Goal: Information Seeking & Learning: Learn about a topic

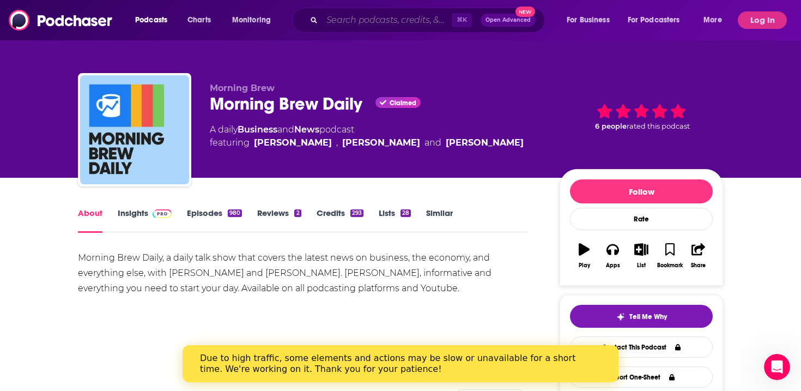
click at [347, 17] on input "Search podcasts, credits, & more..." at bounding box center [387, 19] width 130 height 17
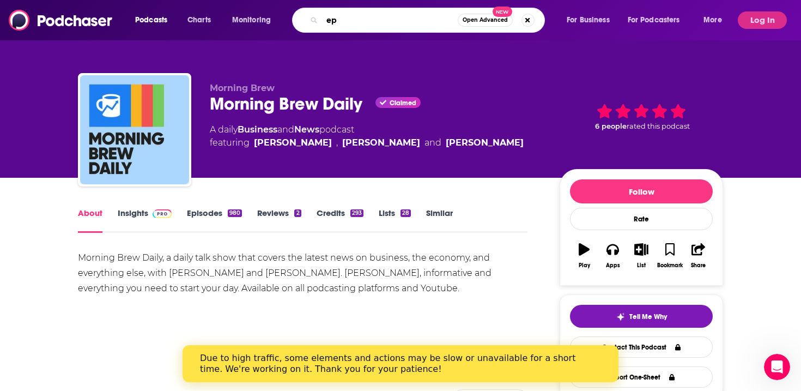
type input "e"
type input "speed of culture"
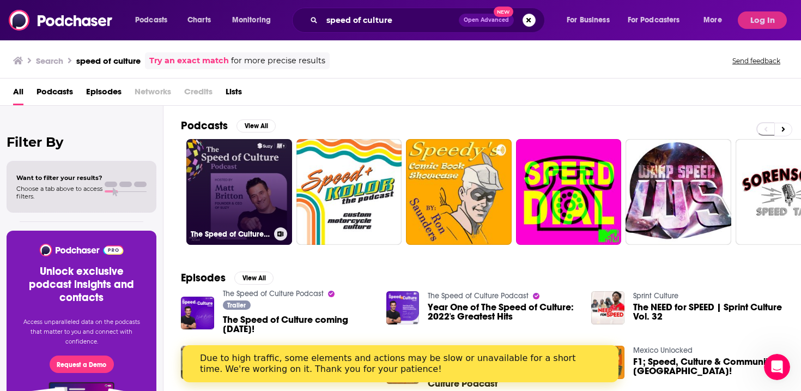
click at [230, 197] on link "The Speed of Culture Podcast" at bounding box center [239, 192] width 106 height 106
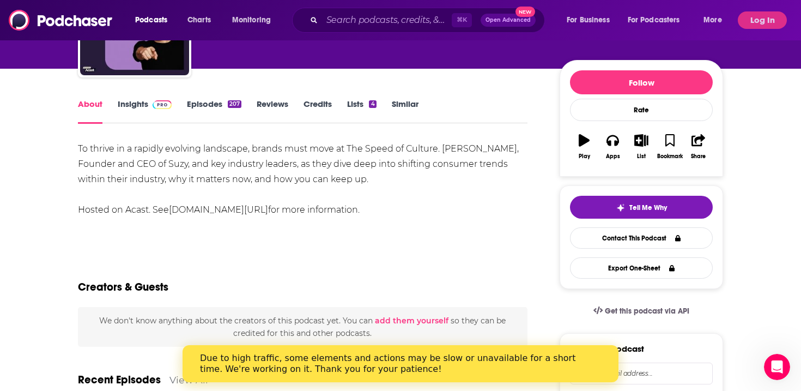
scroll to position [21, 0]
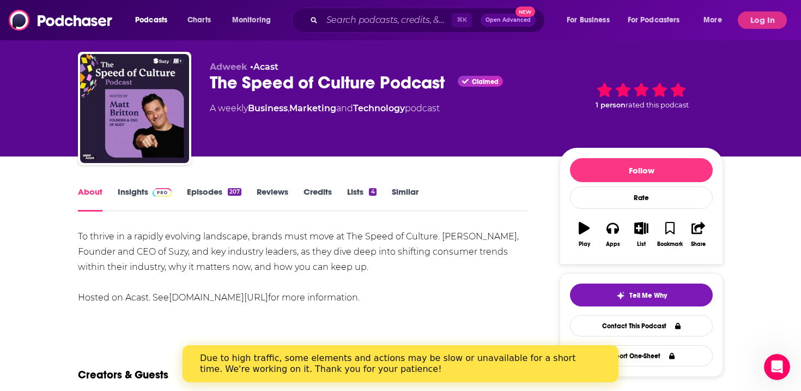
click at [139, 191] on link "Insights" at bounding box center [145, 198] width 54 height 25
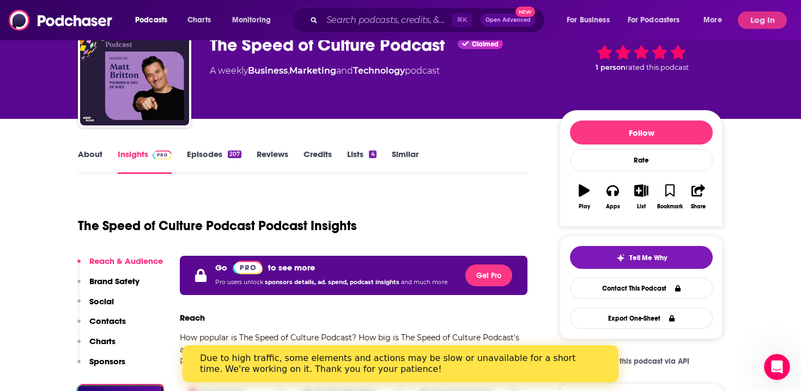
scroll to position [57, 0]
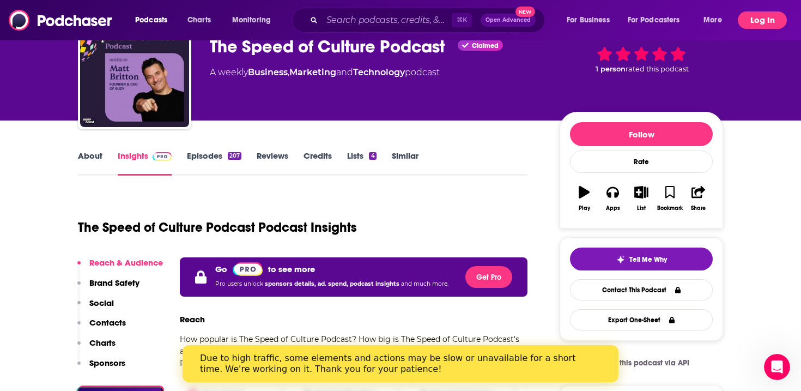
click at [770, 25] on button "Log In" at bounding box center [762, 19] width 49 height 17
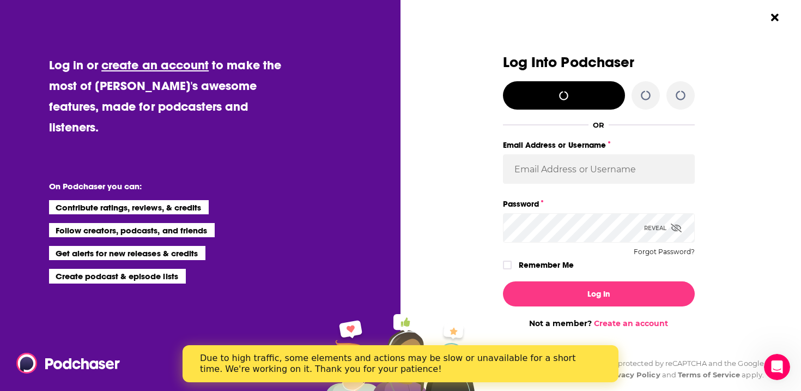
scroll to position [0, 0]
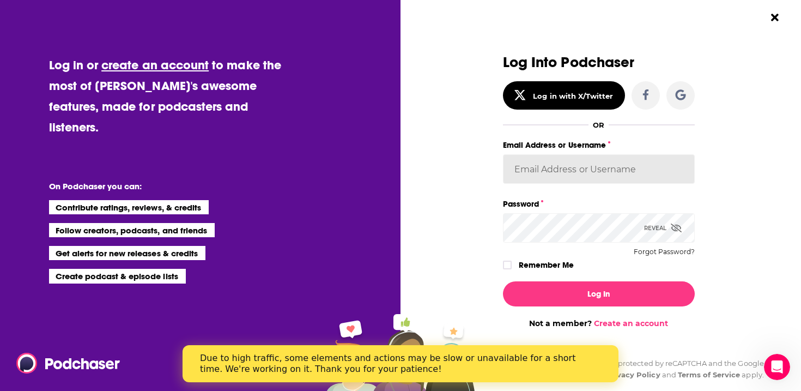
click at [599, 171] on input "Email Address or Username" at bounding box center [599, 168] width 192 height 29
type input "[EMAIL_ADDRESS][DOMAIN_NAME]"
click at [503, 281] on button "Log In" at bounding box center [599, 293] width 192 height 25
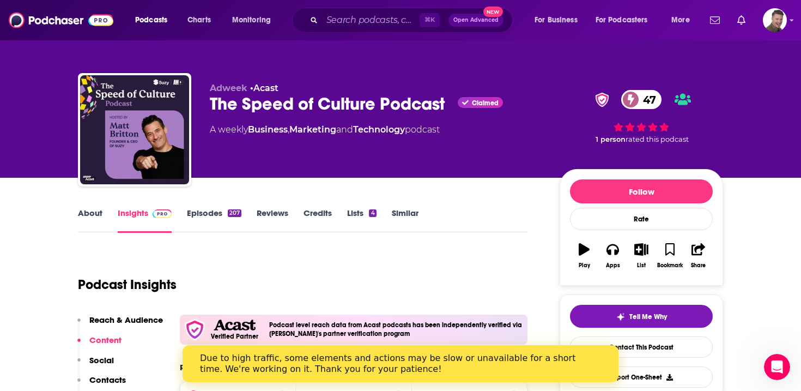
click at [93, 216] on link "About" at bounding box center [90, 220] width 25 height 25
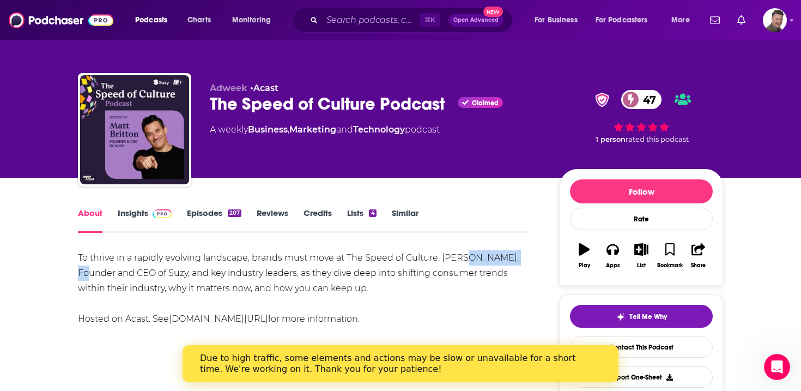
drag, startPoint x: 513, startPoint y: 258, endPoint x: 463, endPoint y: 260, distance: 49.6
click at [463, 260] on div "To thrive in a rapidly evolving landscape, brands must move at The Speed of Cul…" at bounding box center [303, 288] width 450 height 76
copy div "[PERSON_NAME]"
click at [141, 218] on link "Insights" at bounding box center [145, 220] width 54 height 25
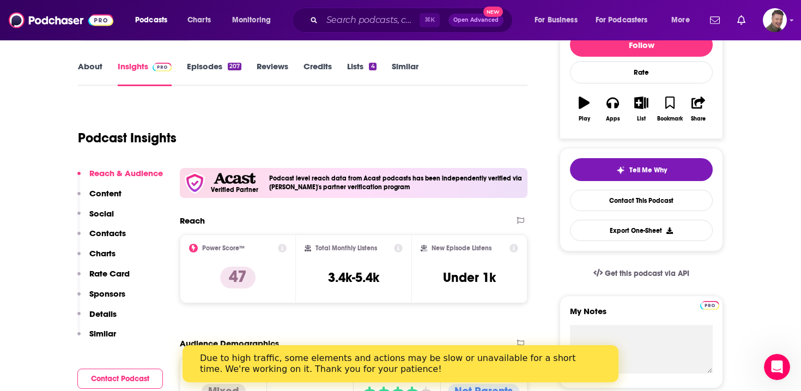
scroll to position [148, 0]
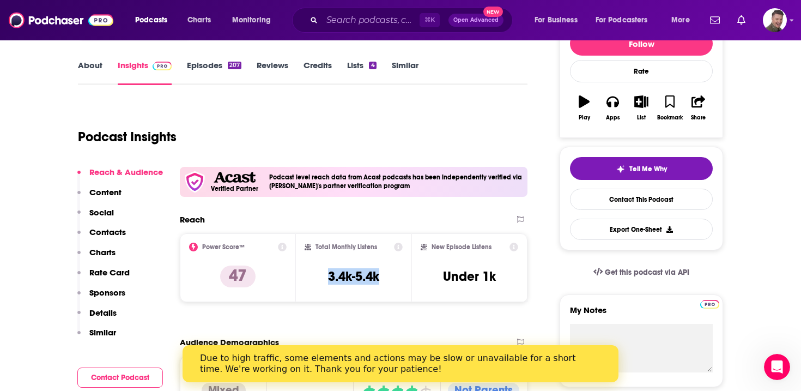
drag, startPoint x: 385, startPoint y: 275, endPoint x: 327, endPoint y: 276, distance: 58.3
click at [327, 276] on div "Total Monthly Listens 3.4k-5.4k" at bounding box center [354, 268] width 99 height 50
copy h3 "3.4k-5.4k"
click at [387, 23] on input "Search podcasts, credits, & more..." at bounding box center [371, 19] width 98 height 17
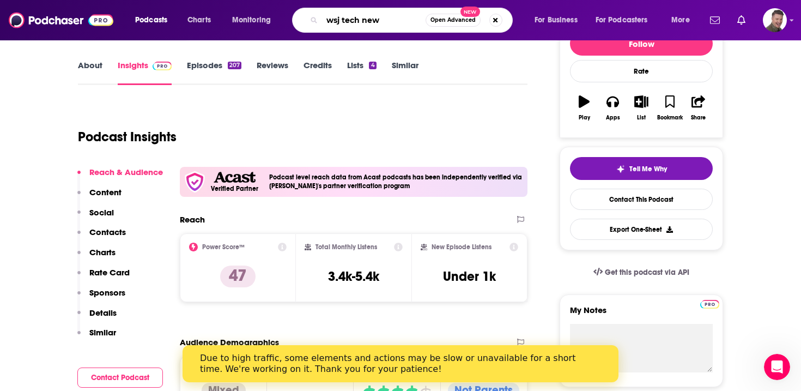
type input "wsj tech news"
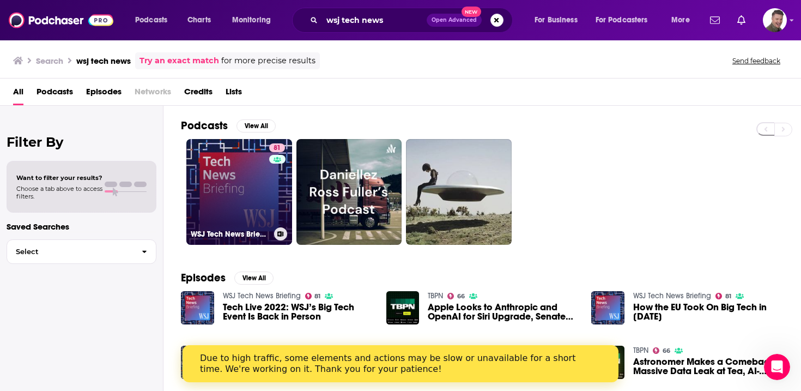
click at [218, 187] on link "81 WSJ Tech News Briefing" at bounding box center [239, 192] width 106 height 106
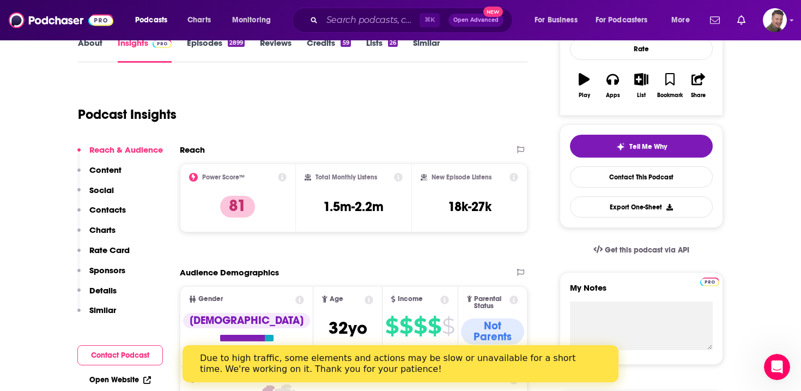
scroll to position [173, 0]
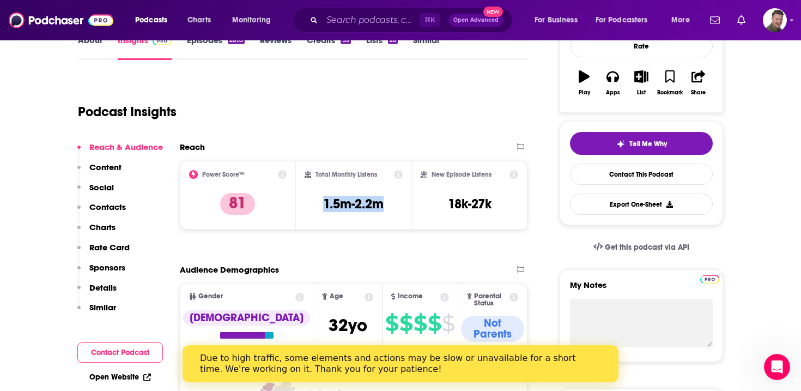
drag, startPoint x: 388, startPoint y: 205, endPoint x: 309, endPoint y: 206, distance: 79.1
click at [309, 206] on div "Total Monthly Listens 1.5m-2.2m" at bounding box center [354, 195] width 99 height 50
copy h3 "1.5m-2.2m"
click at [352, 17] on input "Search podcasts, credits, & more..." at bounding box center [371, 19] width 98 height 17
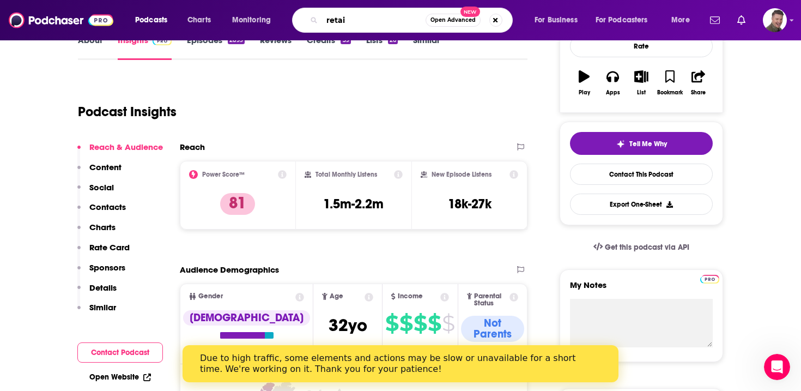
type input "retain"
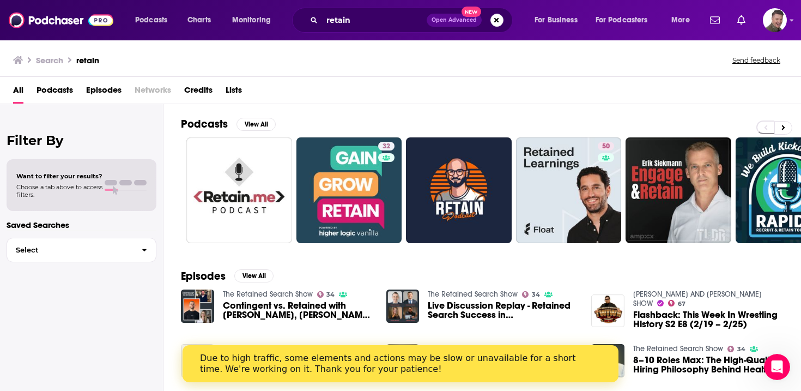
click at [63, 94] on span "Podcasts" at bounding box center [55, 92] width 37 height 22
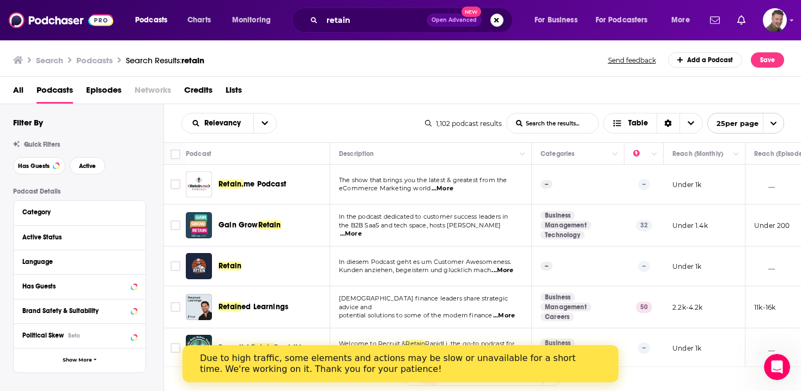
click at [447, 186] on span "...More" at bounding box center [443, 188] width 22 height 9
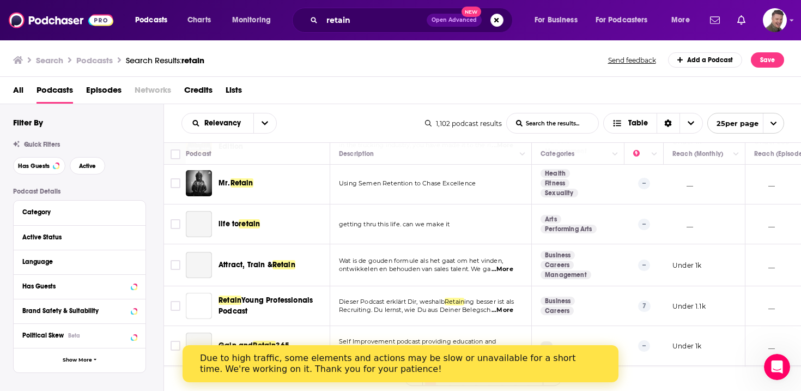
scroll to position [521, 0]
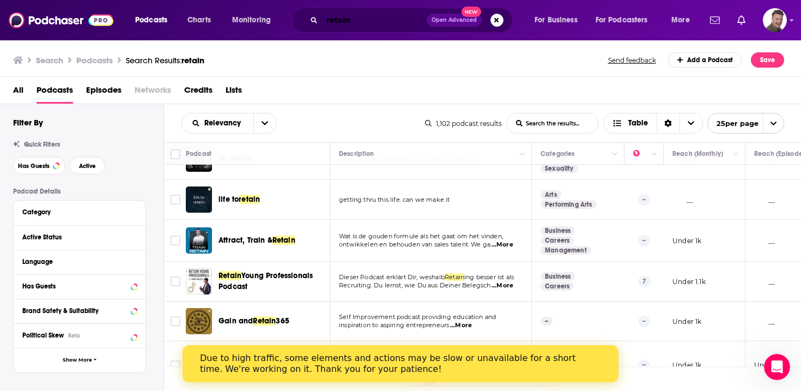
click at [350, 20] on input "retain" at bounding box center [374, 19] width 105 height 17
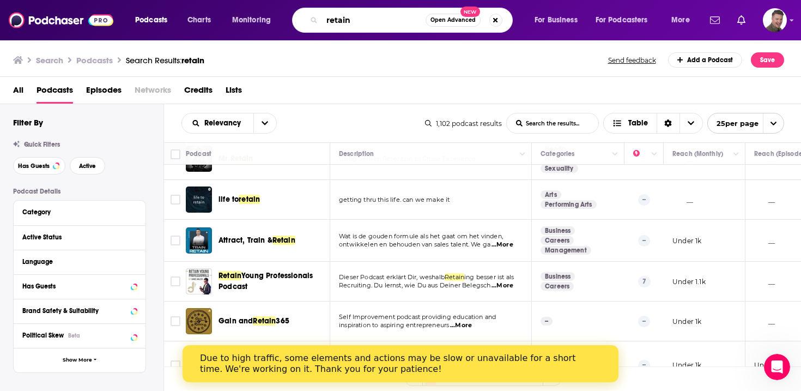
click at [350, 20] on input "retain" at bounding box center [374, 19] width 104 height 17
type input "conversations with commercenext"
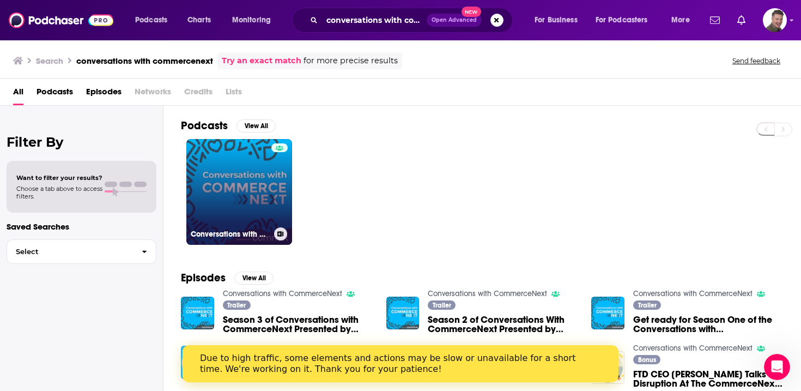
click at [224, 200] on link "Conversations with CommerceNext" at bounding box center [239, 192] width 106 height 106
